Goal: Use online tool/utility: Utilize a website feature to perform a specific function

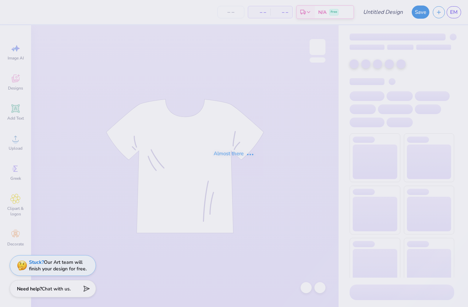
type input "Victory Formal Tri Delta"
type input "12"
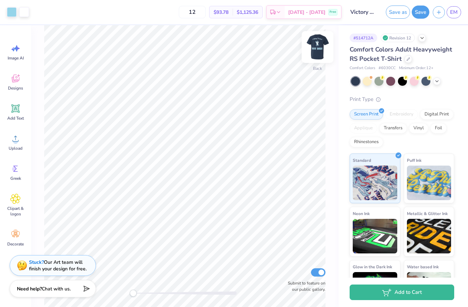
click at [319, 46] on img at bounding box center [318, 47] width 28 height 28
type input "6.87"
type input "6.65"
type input "7.86"
type input "2.02"
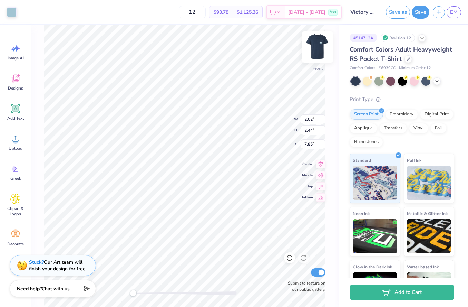
type input "2.44"
type input "7.85"
type input "7.77"
type input "12.13"
type input "5.76"
